Goal: Information Seeking & Learning: Compare options

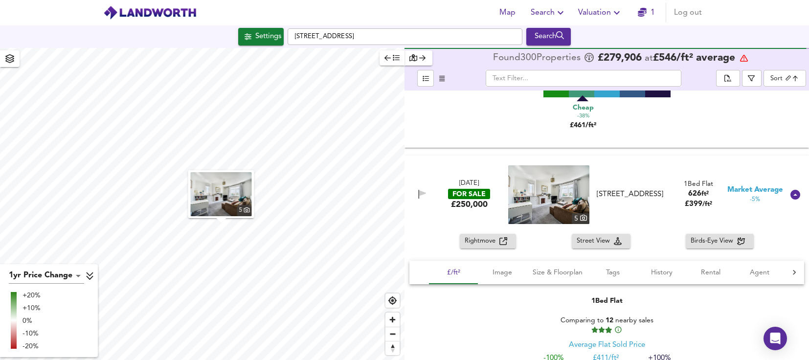
scroll to position [4110, 0]
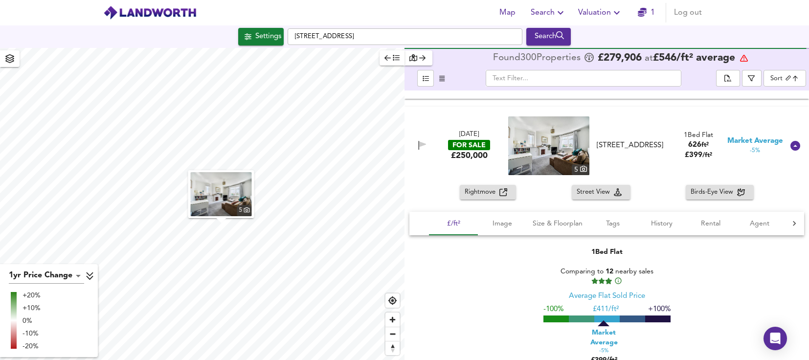
click at [491, 189] on span "Rightmove" at bounding box center [482, 192] width 35 height 11
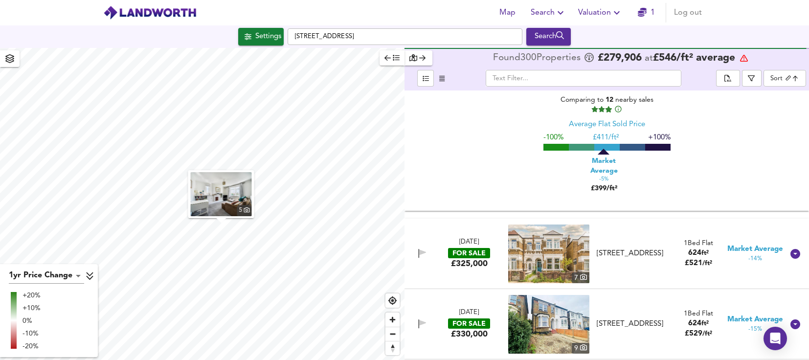
scroll to position [4305, 0]
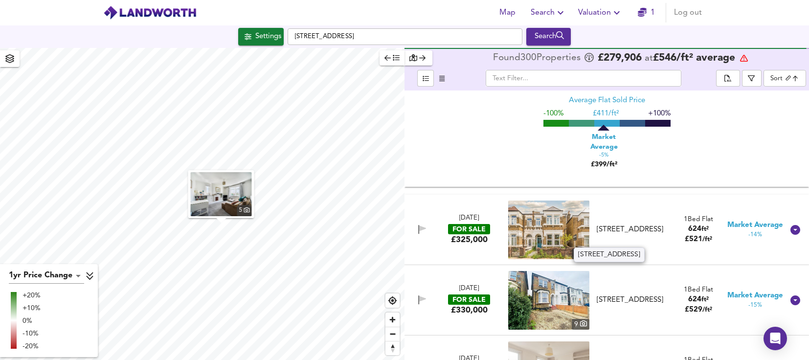
click at [637, 225] on div "[STREET_ADDRESS]" at bounding box center [629, 230] width 71 height 10
click at [592, 229] on div "[STREET_ADDRESS]" at bounding box center [630, 230] width 79 height 10
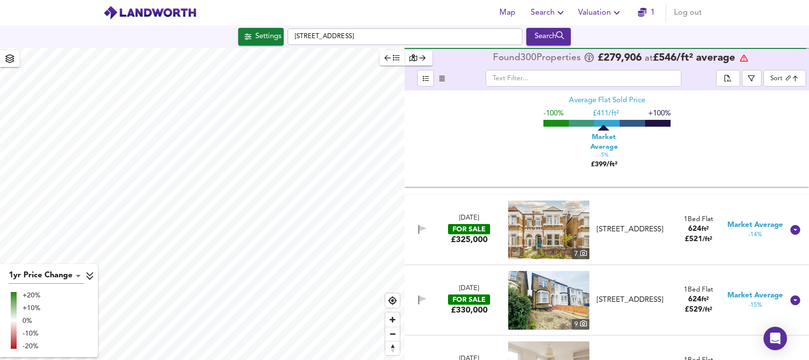
click at [555, 237] on img at bounding box center [548, 230] width 81 height 59
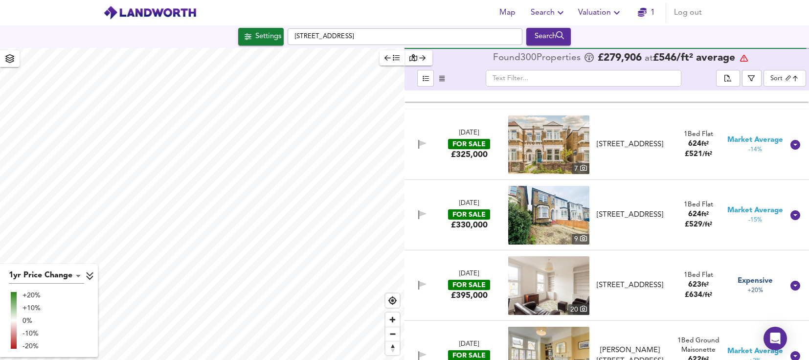
scroll to position [4403, 0]
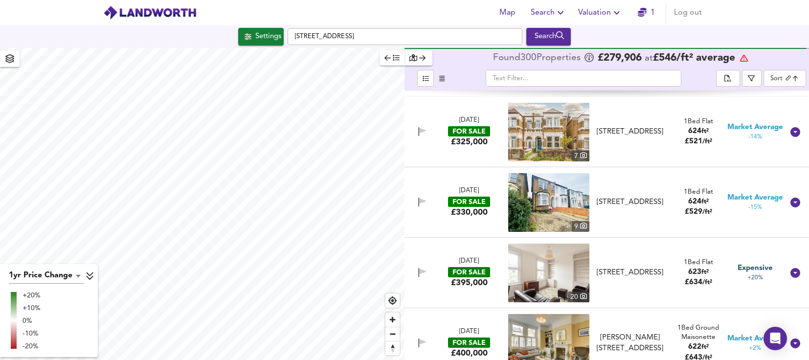
click at [619, 203] on div "[STREET_ADDRESS]" at bounding box center [629, 202] width 71 height 10
click at [545, 202] on img at bounding box center [548, 202] width 81 height 59
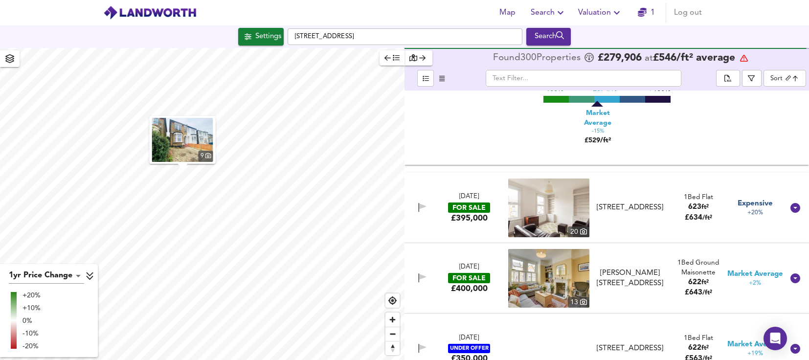
scroll to position [4697, 0]
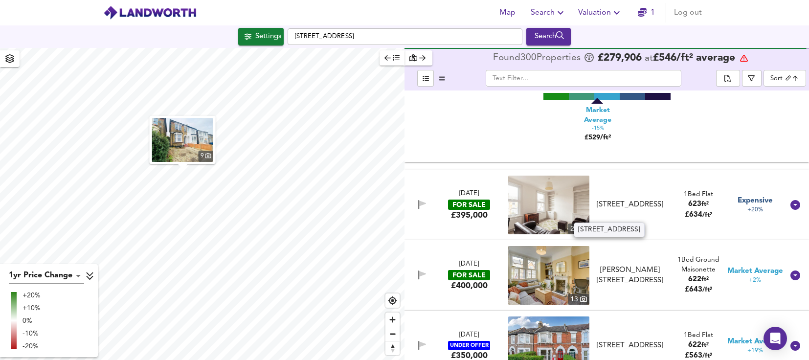
click at [628, 207] on div "[STREET_ADDRESS]" at bounding box center [629, 205] width 71 height 10
click at [540, 196] on img at bounding box center [548, 205] width 81 height 59
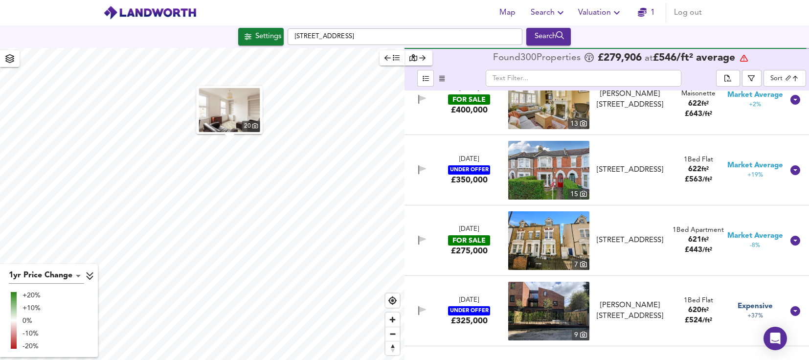
scroll to position [5088, 0]
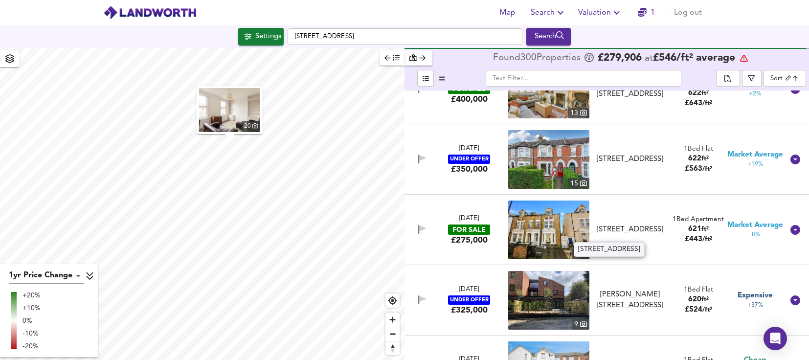
click at [620, 225] on div "[STREET_ADDRESS]" at bounding box center [629, 230] width 71 height 10
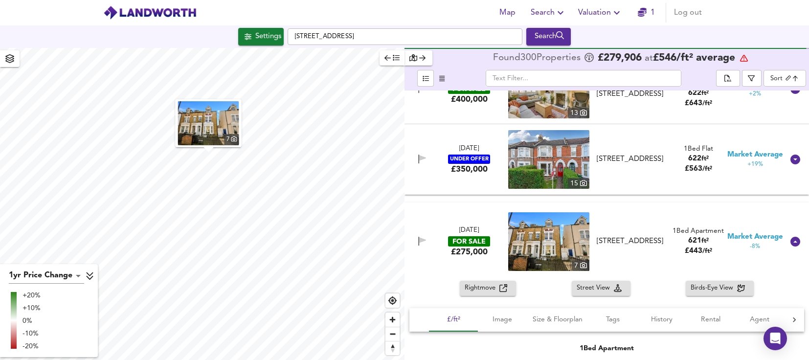
click at [485, 294] on button "Rightmove" at bounding box center [488, 288] width 56 height 15
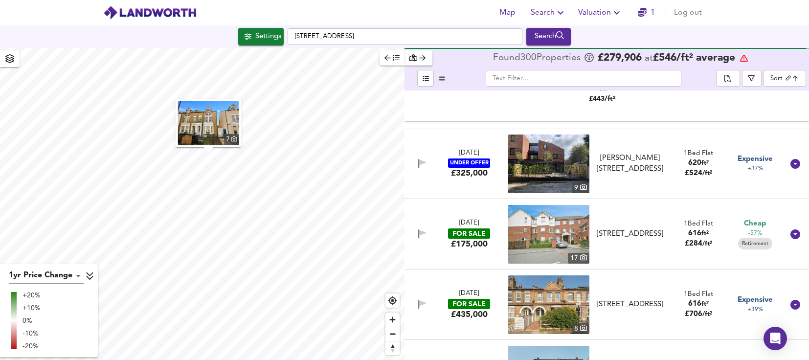
scroll to position [5431, 0]
